Goal: Information Seeking & Learning: Understand process/instructions

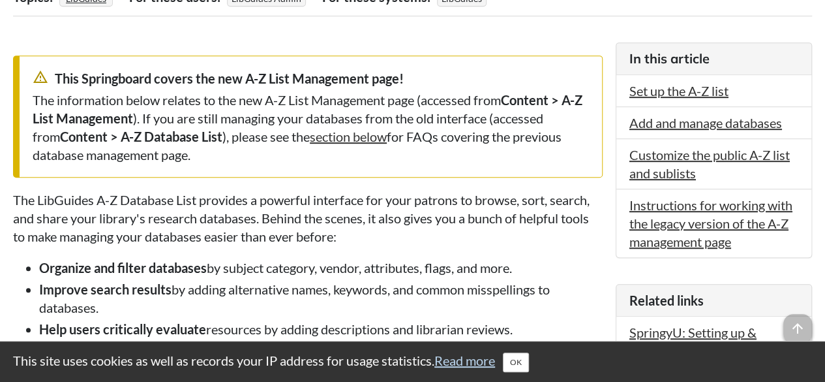
scroll to position [292, 0]
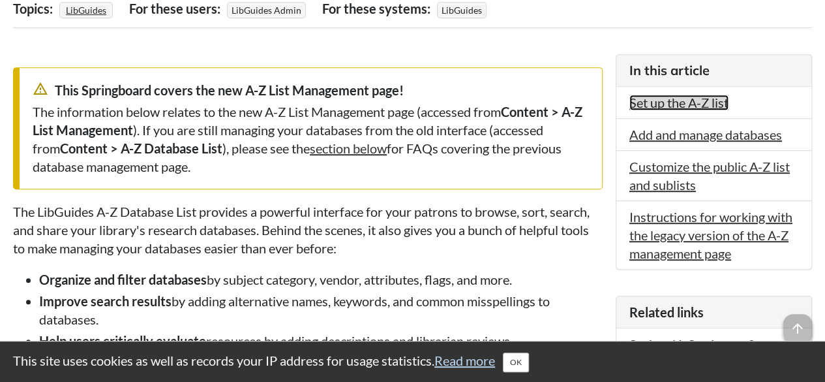
click at [659, 100] on link "Set up the A-Z list" at bounding box center [679, 103] width 99 height 16
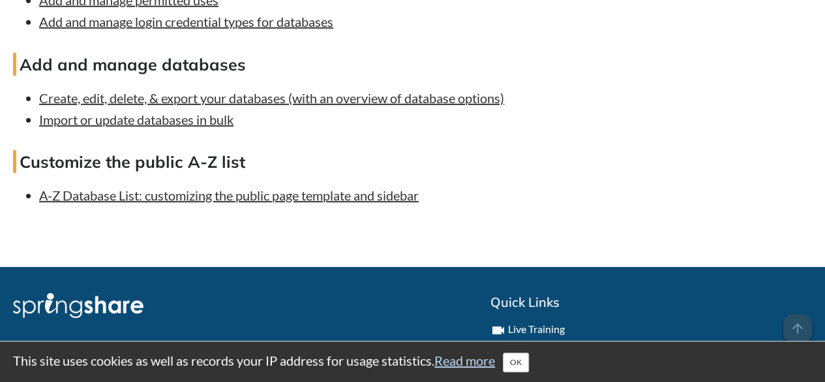
scroll to position [4341, 0]
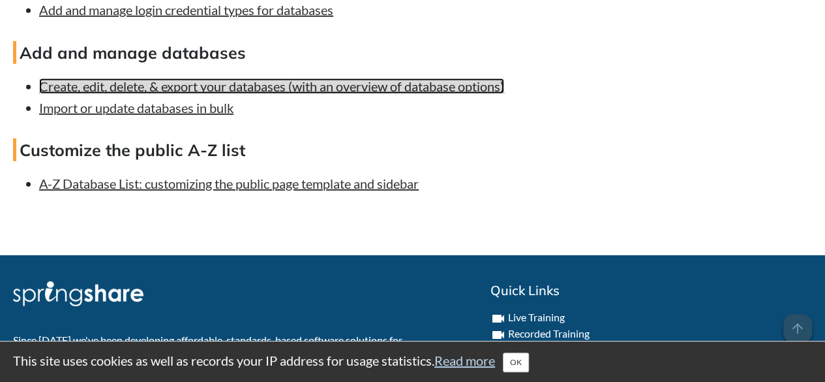
click at [267, 94] on link "Create, edit, delete, & export your databases (with an overview of database opt…" at bounding box center [271, 86] width 465 height 16
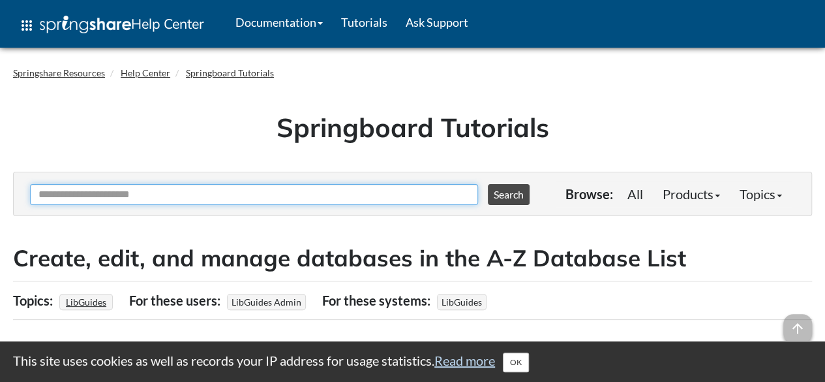
click at [81, 192] on input "Ask Another Question" at bounding box center [254, 194] width 448 height 21
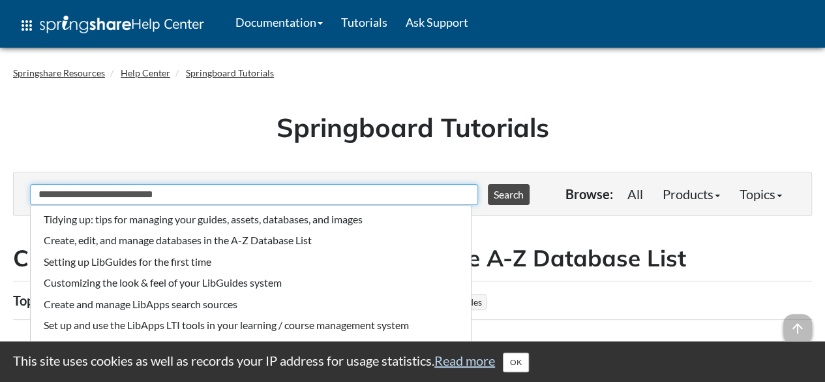
type input "**********"
click at [488, 184] on button "Search" at bounding box center [509, 194] width 42 height 21
